Goal: Task Accomplishment & Management: Use online tool/utility

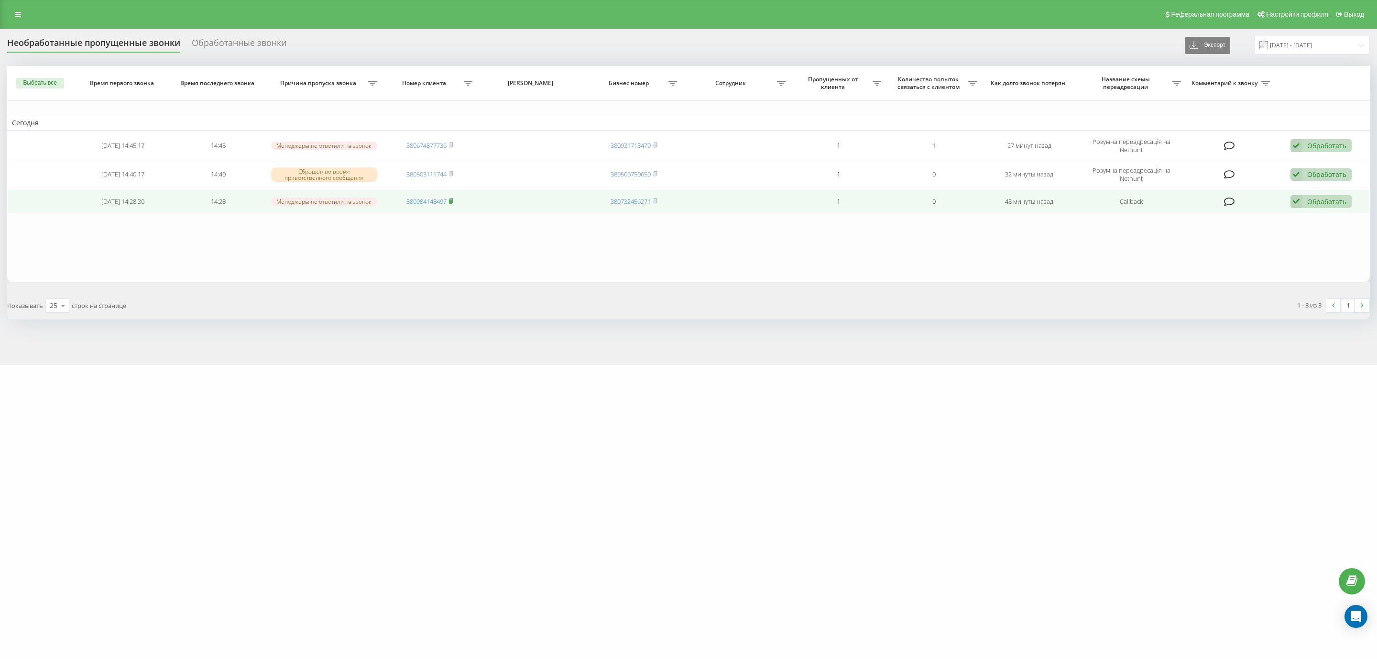
click at [452, 199] on rect at bounding box center [450, 201] width 3 height 4
click at [1308, 201] on div "Обработать" at bounding box center [1326, 201] width 39 height 9
click at [1243, 231] on span "Связался с клиентом с помощью другого канала" at bounding box center [1256, 234] width 160 height 9
click at [451, 197] on rect at bounding box center [450, 199] width 3 height 4
click at [1300, 198] on icon at bounding box center [1296, 200] width 11 height 13
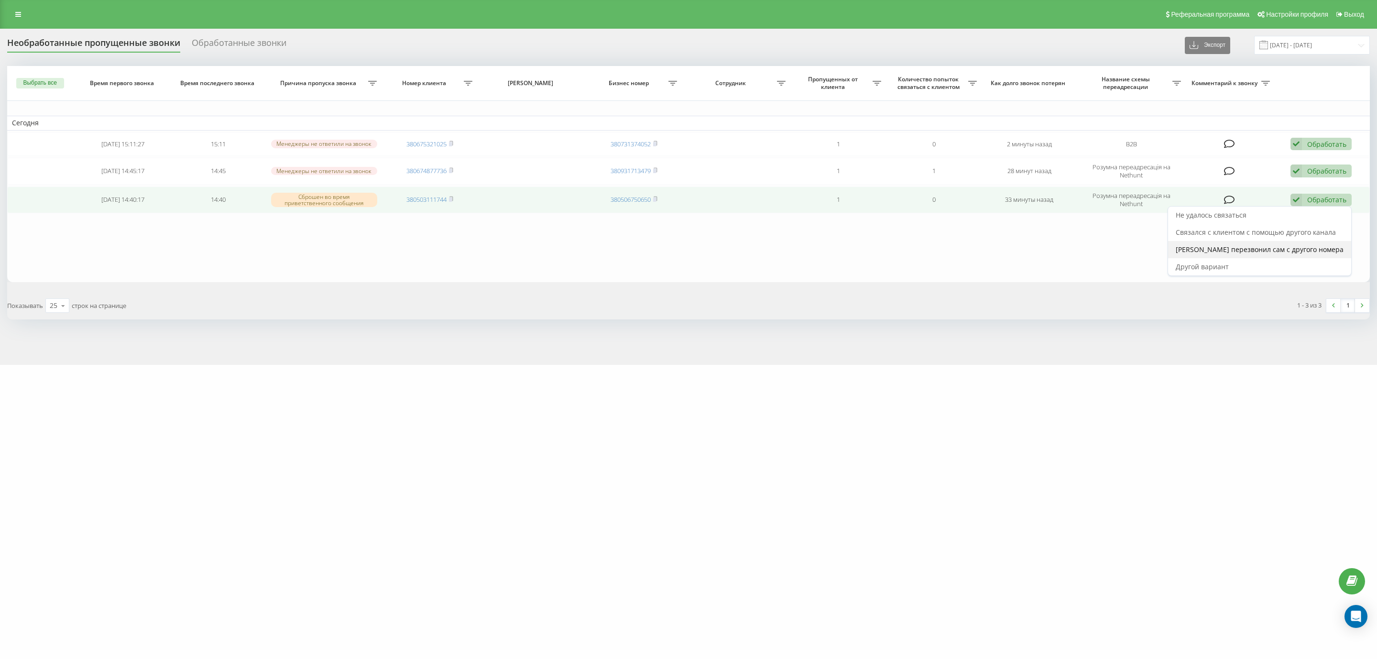
click at [1246, 253] on span "[PERSON_NAME] перезвонил сам с другого номера" at bounding box center [1260, 249] width 168 height 9
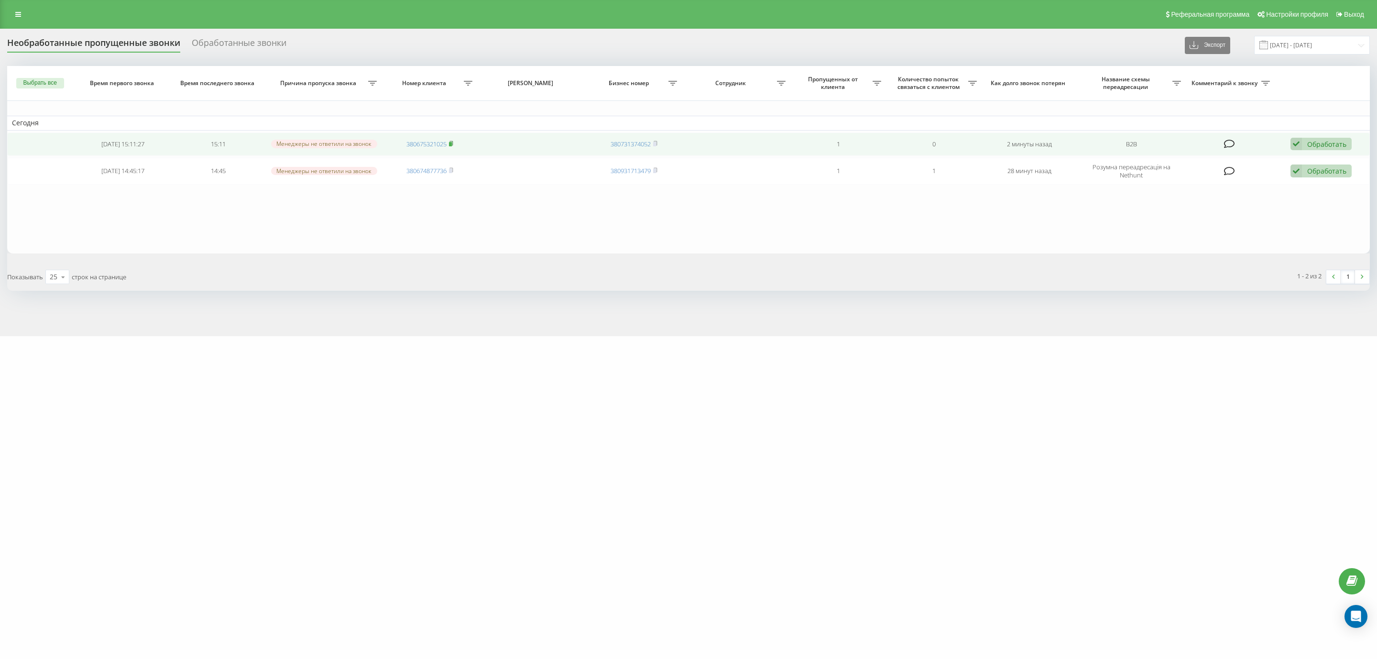
click at [452, 141] on icon at bounding box center [451, 144] width 4 height 6
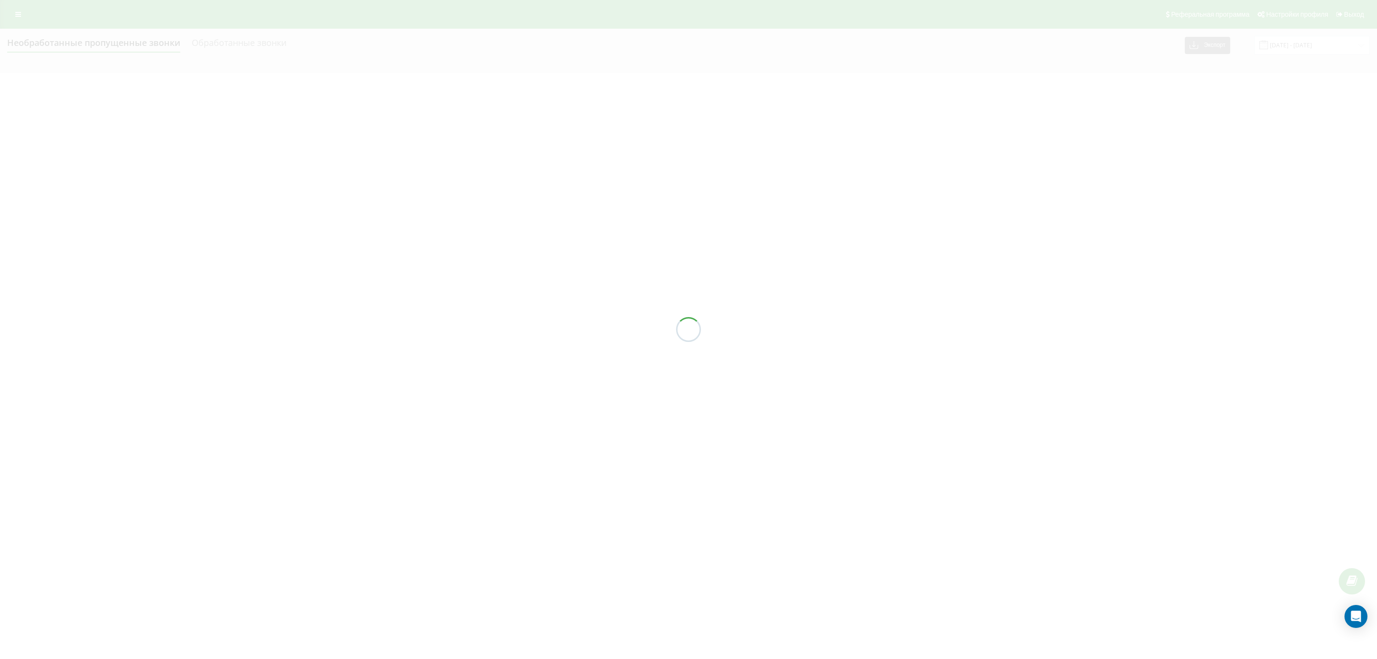
click at [1224, 353] on div at bounding box center [688, 329] width 1377 height 659
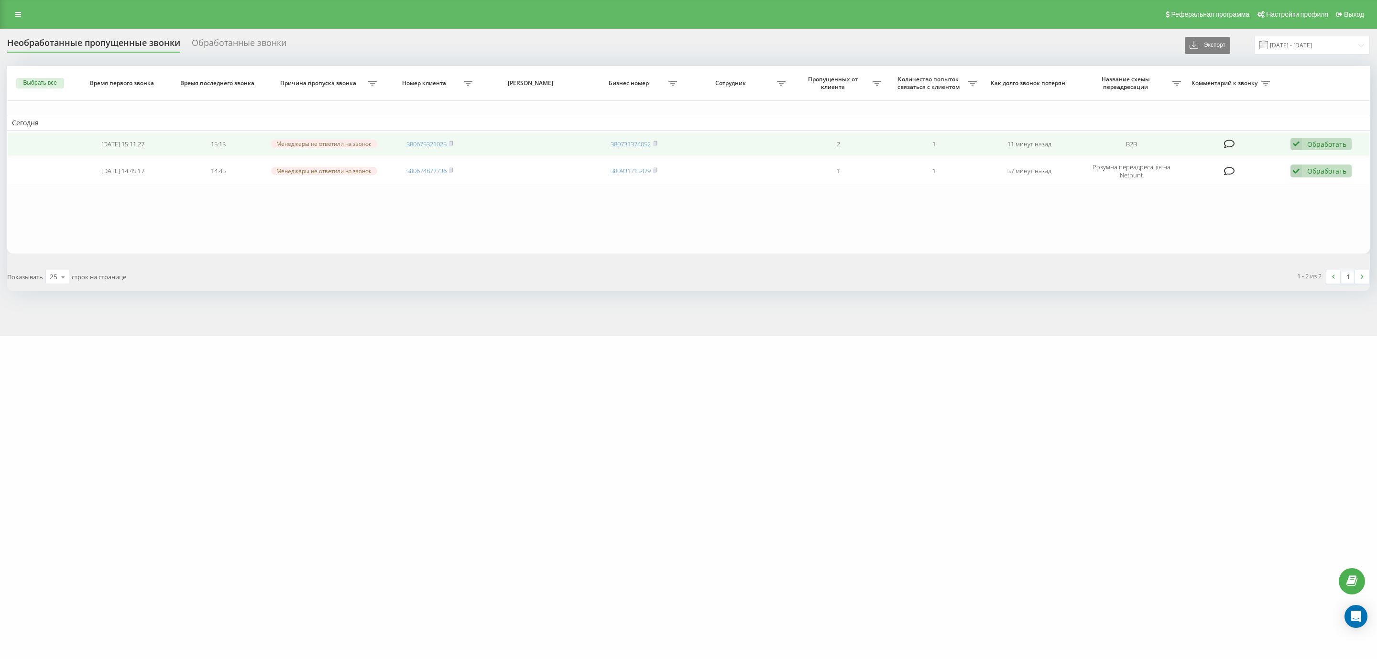
click at [452, 138] on td "380675321025" at bounding box center [430, 143] width 96 height 23
drag, startPoint x: 451, startPoint y: 140, endPoint x: 461, endPoint y: 148, distance: 13.2
click at [451, 141] on icon at bounding box center [451, 144] width 4 height 6
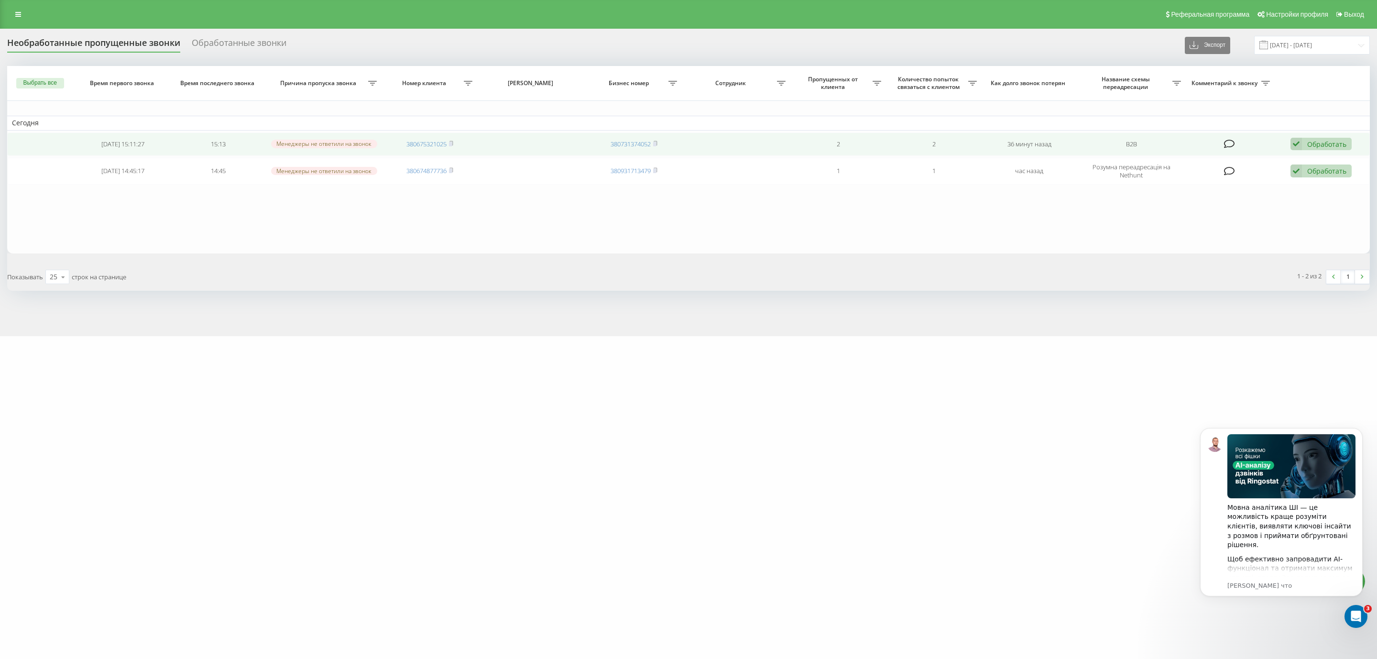
click at [1336, 140] on div "Обработать" at bounding box center [1326, 144] width 39 height 9
click at [1236, 190] on span "[PERSON_NAME] перезвонил сам с другого номера" at bounding box center [1260, 193] width 168 height 9
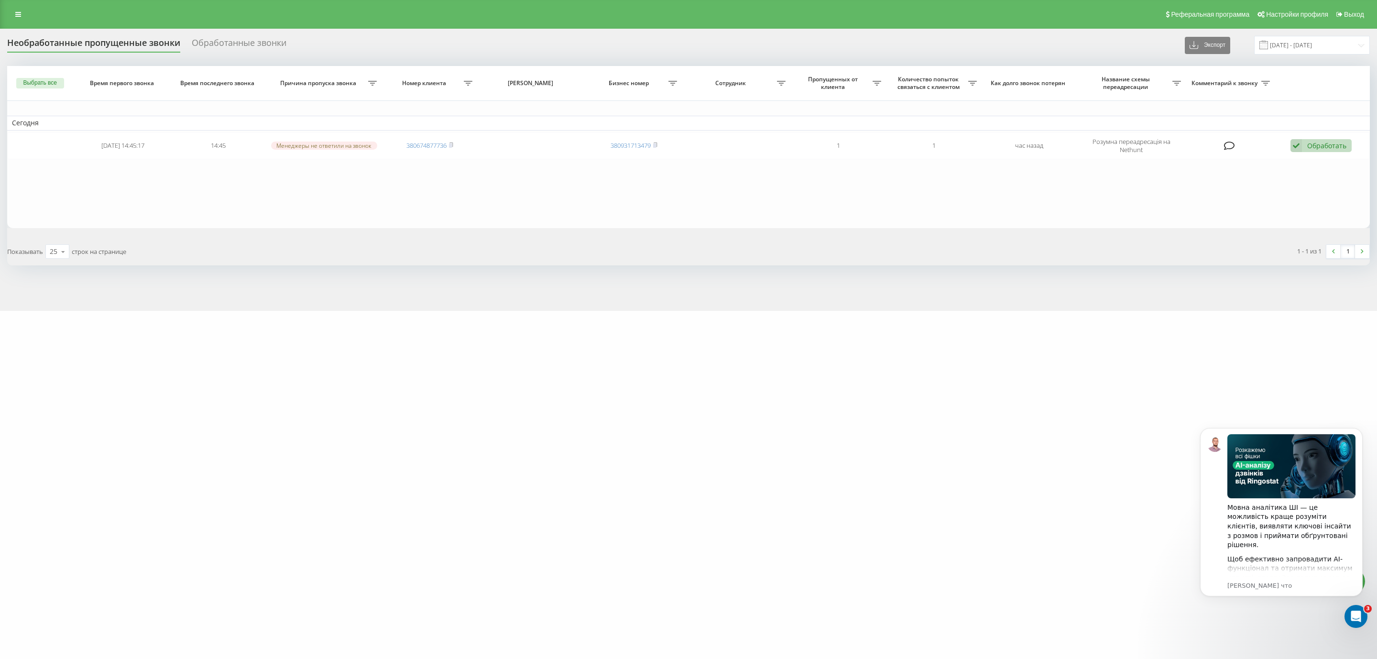
click at [1317, 141] on div "Обработать" at bounding box center [1326, 145] width 39 height 9
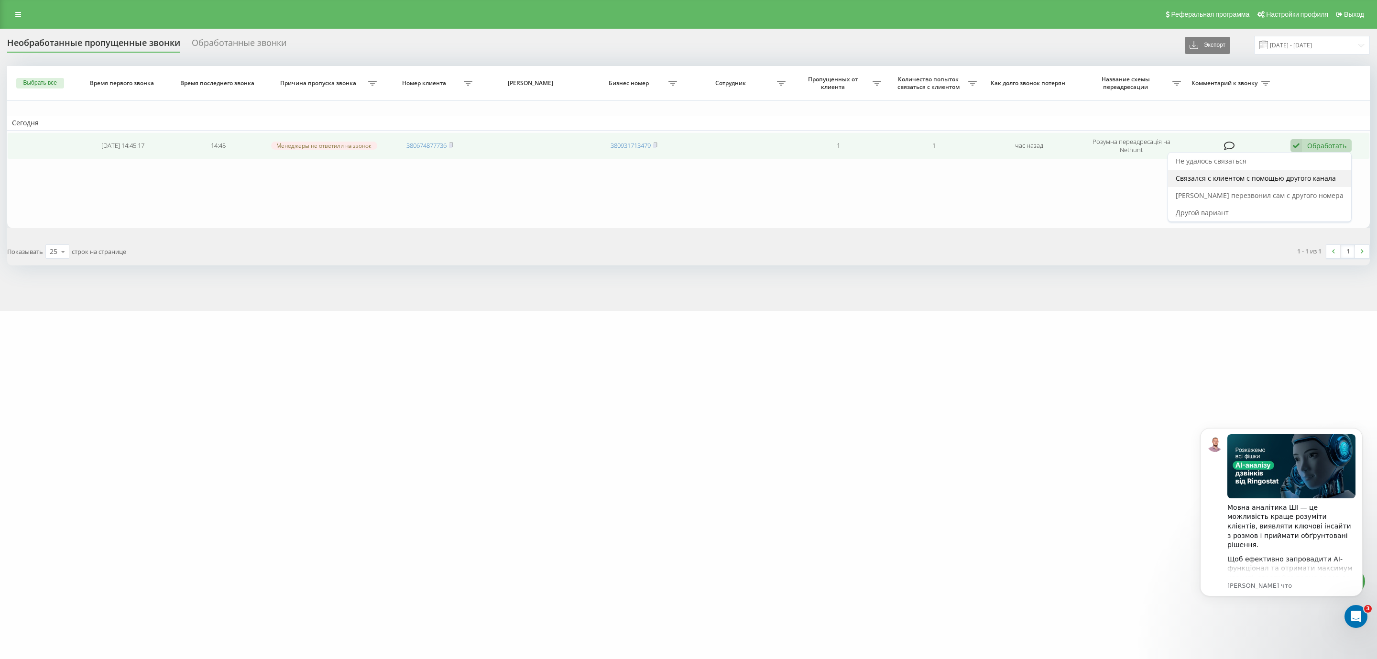
click at [1260, 183] on span "Связался с клиентом с помощью другого канала" at bounding box center [1256, 178] width 160 height 9
click at [452, 144] on rect at bounding box center [450, 145] width 3 height 4
click at [1338, 152] on td "Обработать Не удалось связаться Связался с клиентом с помощью другого канала Кл…" at bounding box center [1323, 145] width 96 height 27
click at [1314, 143] on div "Обработать" at bounding box center [1326, 145] width 39 height 9
click at [1264, 181] on span "Связался с клиентом с помощью другого канала" at bounding box center [1256, 178] width 160 height 9
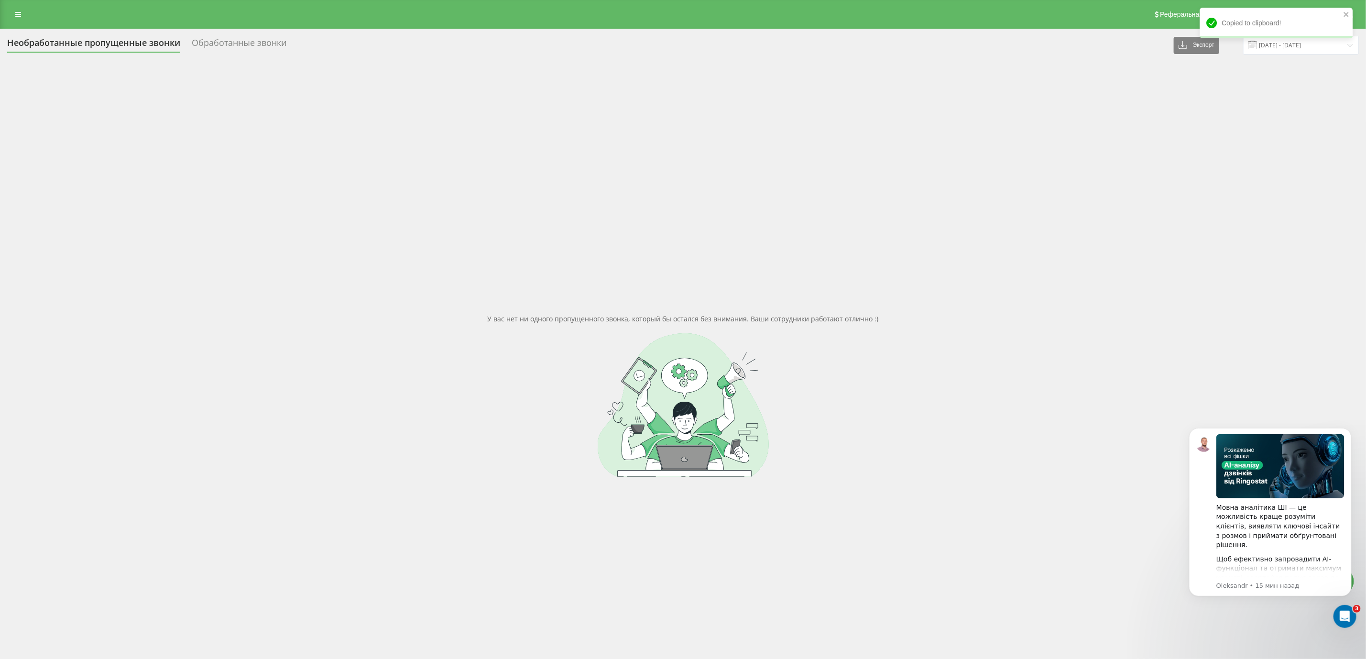
click at [1090, 196] on div "У вас нет ни одного пропущенного звонка, который бы остался без внимания. Ваши …" at bounding box center [683, 395] width 1352 height 659
click at [1353, 620] on div "Открыть службу сообщений Intercom" at bounding box center [1344, 615] width 32 height 32
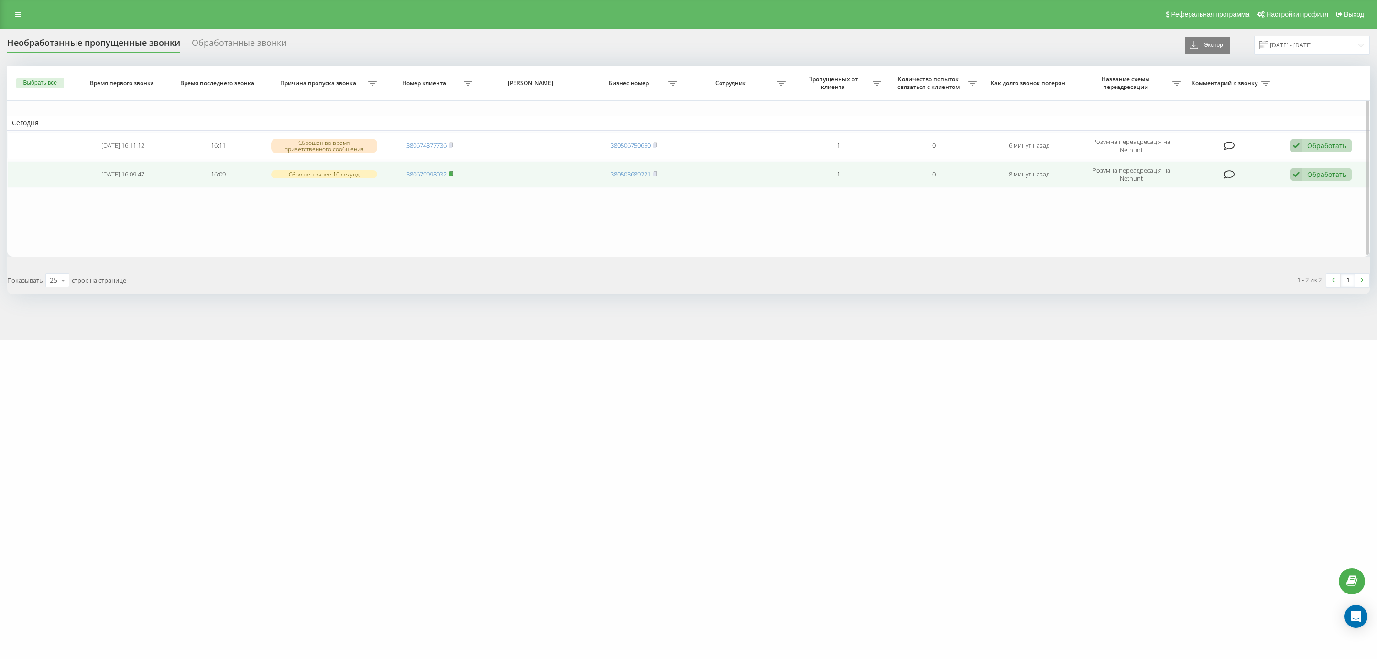
click at [452, 172] on rect at bounding box center [450, 174] width 3 height 4
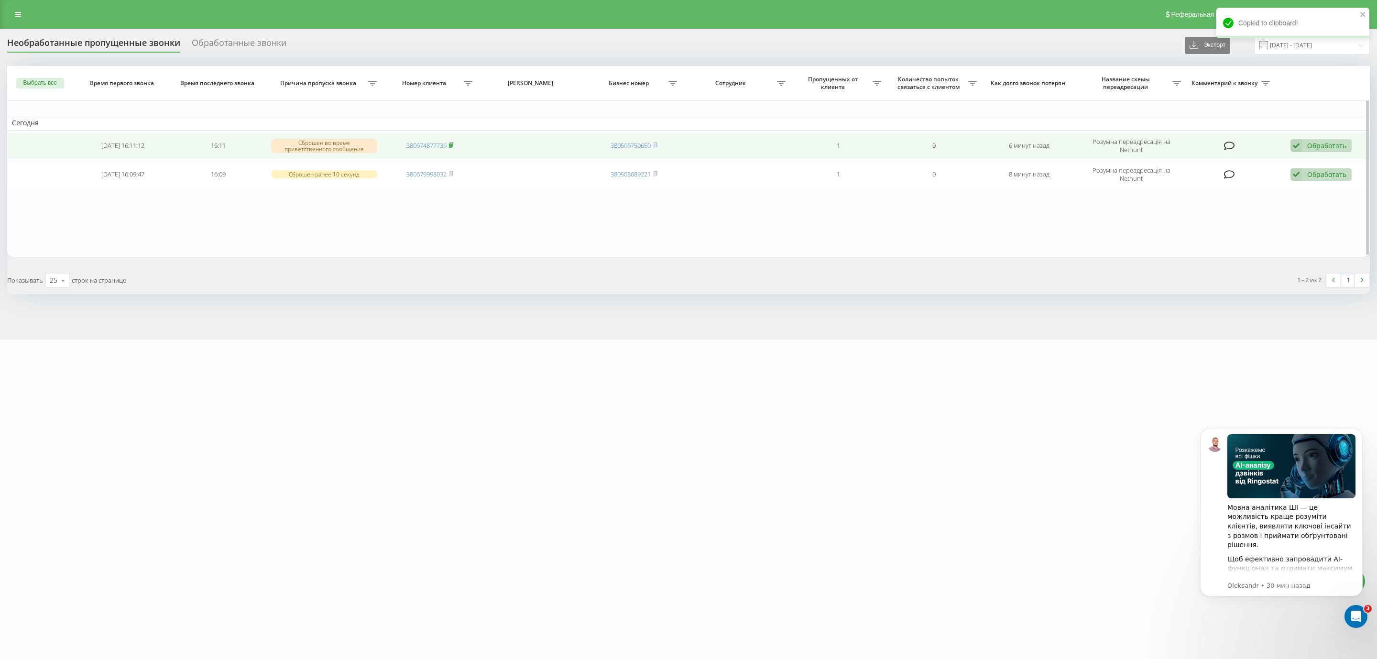
click at [452, 144] on rect at bounding box center [450, 145] width 3 height 4
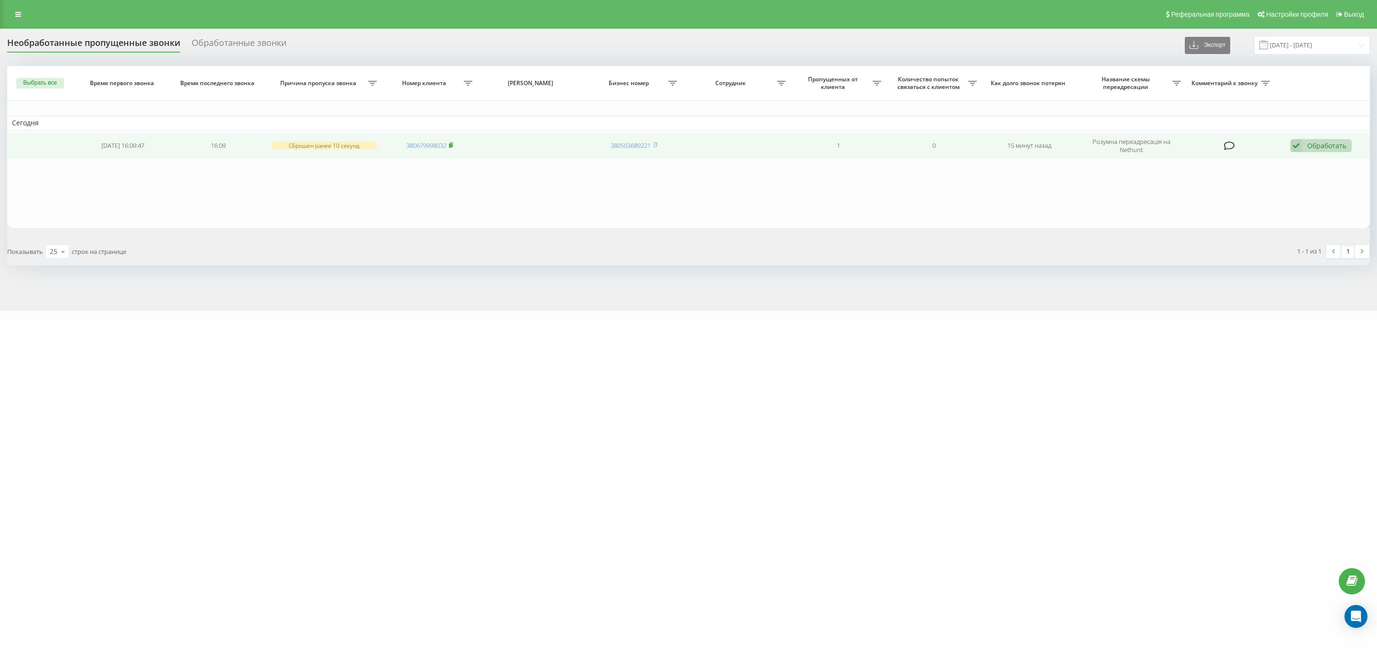
click at [452, 144] on rect at bounding box center [450, 145] width 3 height 4
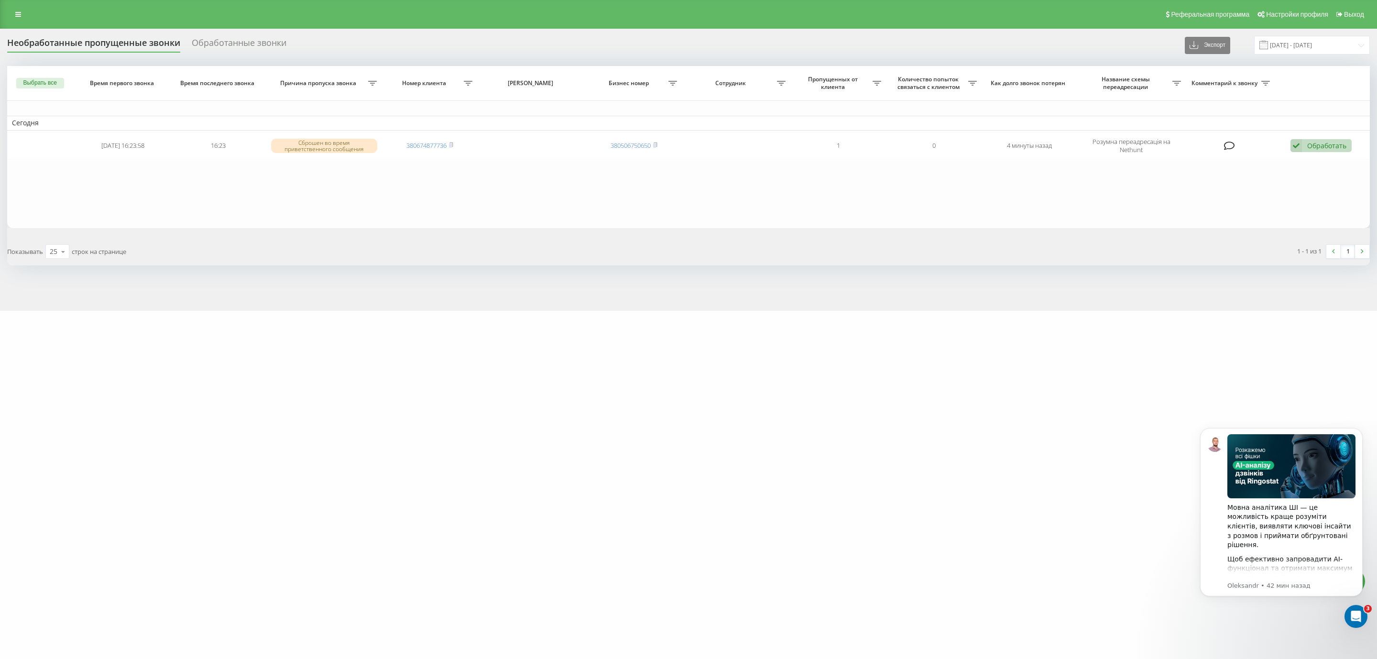
click at [1138, 271] on div "Необработанные пропущенные звонки Обработанные звонки Экспорт .csv .xlsx 20.08.…" at bounding box center [688, 170] width 1377 height 282
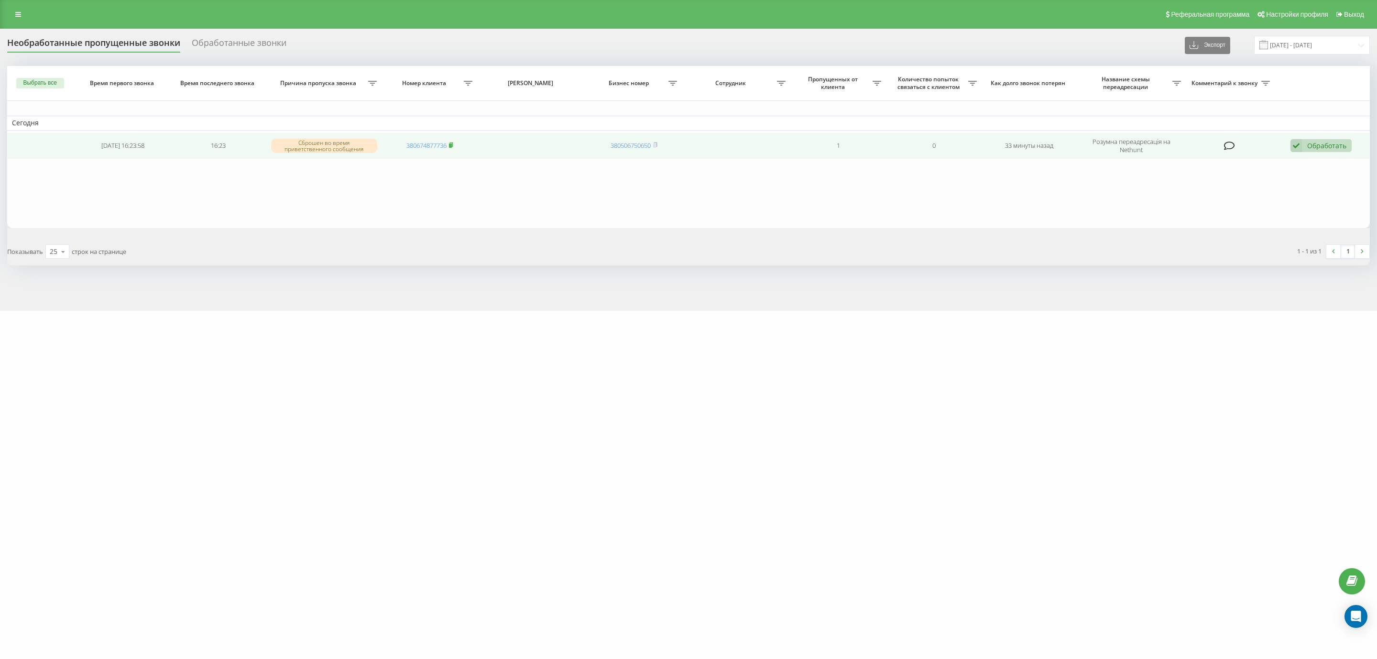
click at [453, 142] on icon at bounding box center [451, 145] width 4 height 6
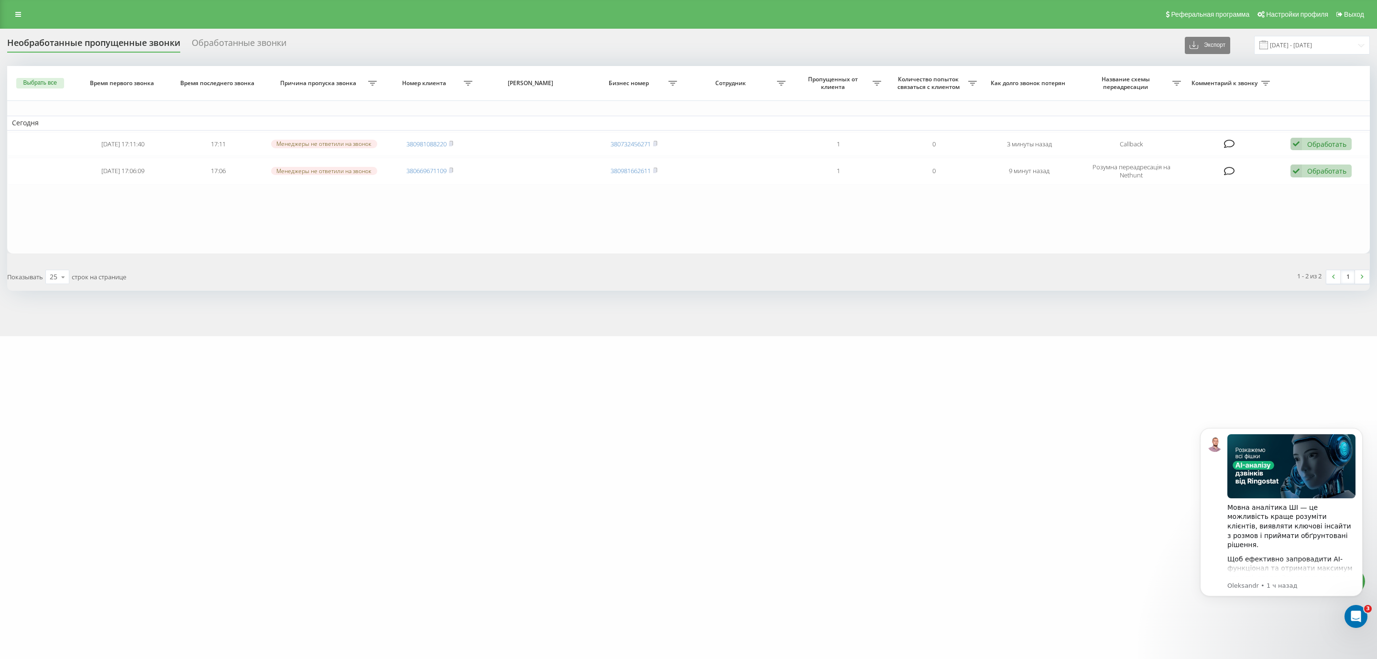
click at [762, 239] on table "[DATE] [DATE] 17:11:40 17:11 Менеджеры не ответили на звонок 380981088220 38073…" at bounding box center [688, 159] width 1363 height 187
click at [732, 386] on div "motoblok.biz Проекты mebelvdom.ua motoblok.biz Дашборд Центр обращений Журнал з…" at bounding box center [688, 329] width 1377 height 659
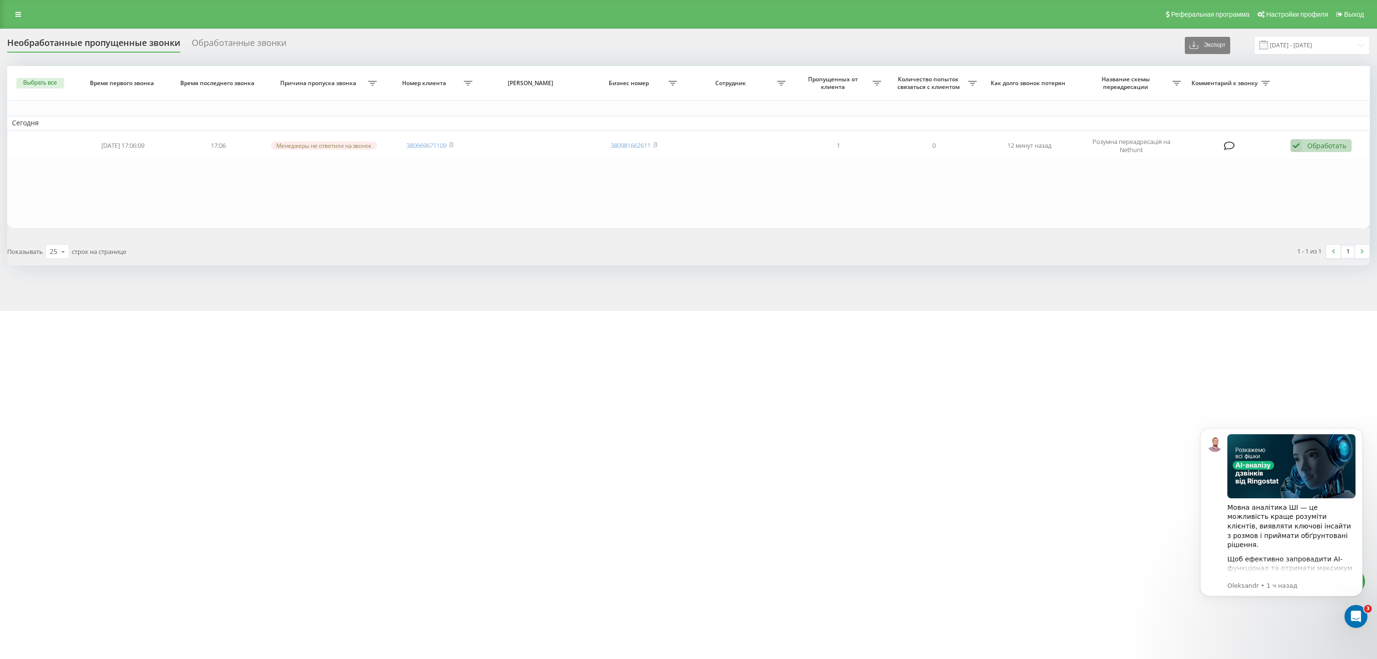
click at [1295, 317] on div "motoblok.biz Проекты mebelvdom.ua motoblok.biz Дашборд Центр обращений Журнал з…" at bounding box center [688, 329] width 1377 height 659
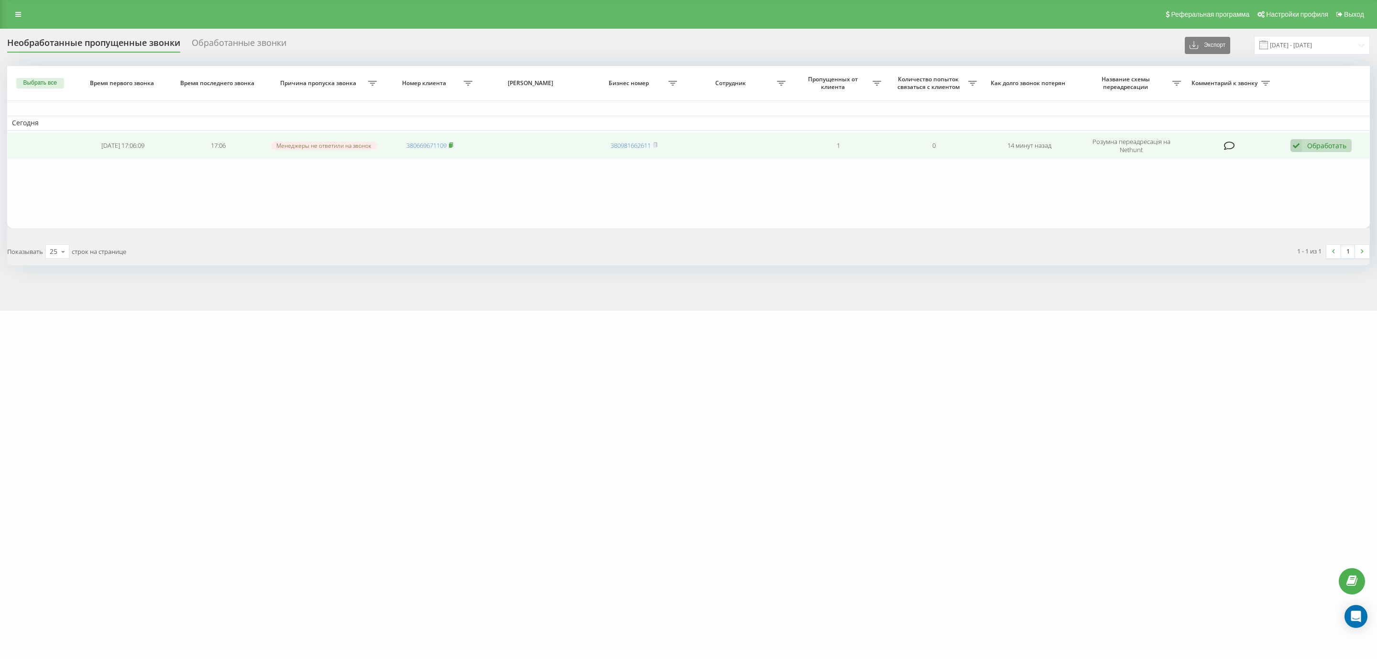
click at [452, 144] on rect at bounding box center [450, 145] width 3 height 4
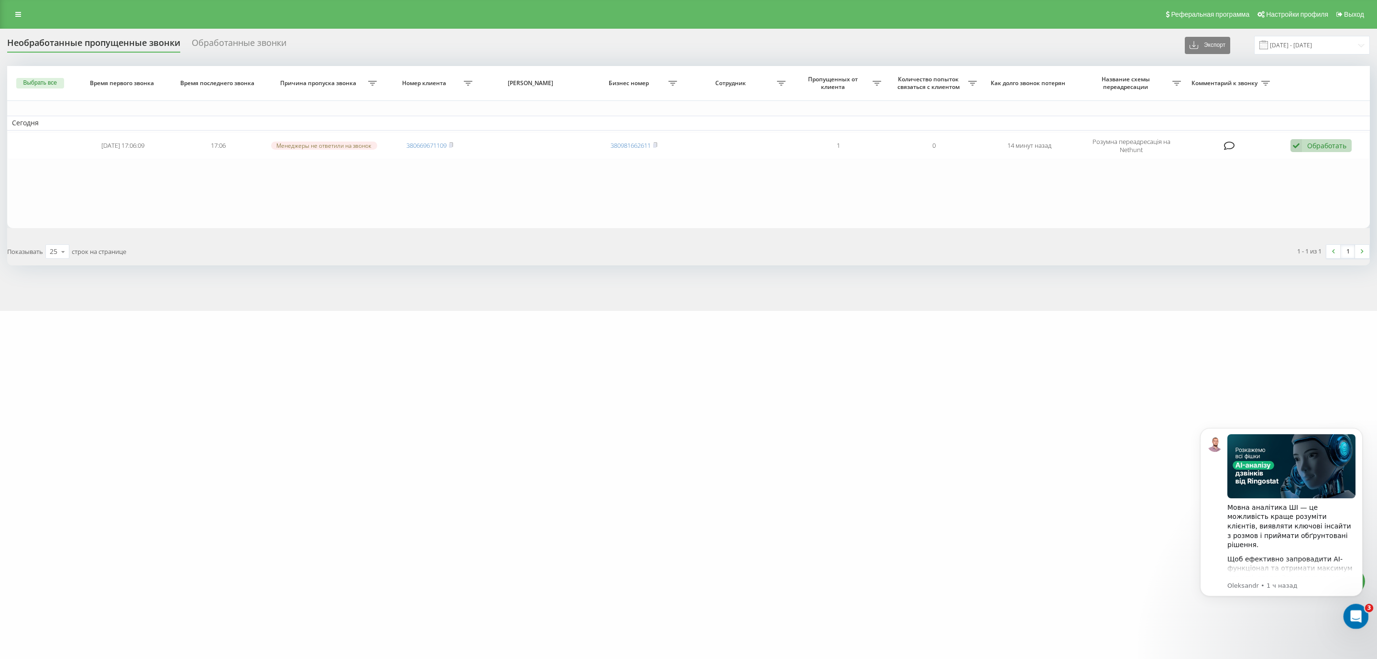
click at [1363, 614] on div "Открыть службу сообщений Intercom" at bounding box center [1355, 615] width 32 height 32
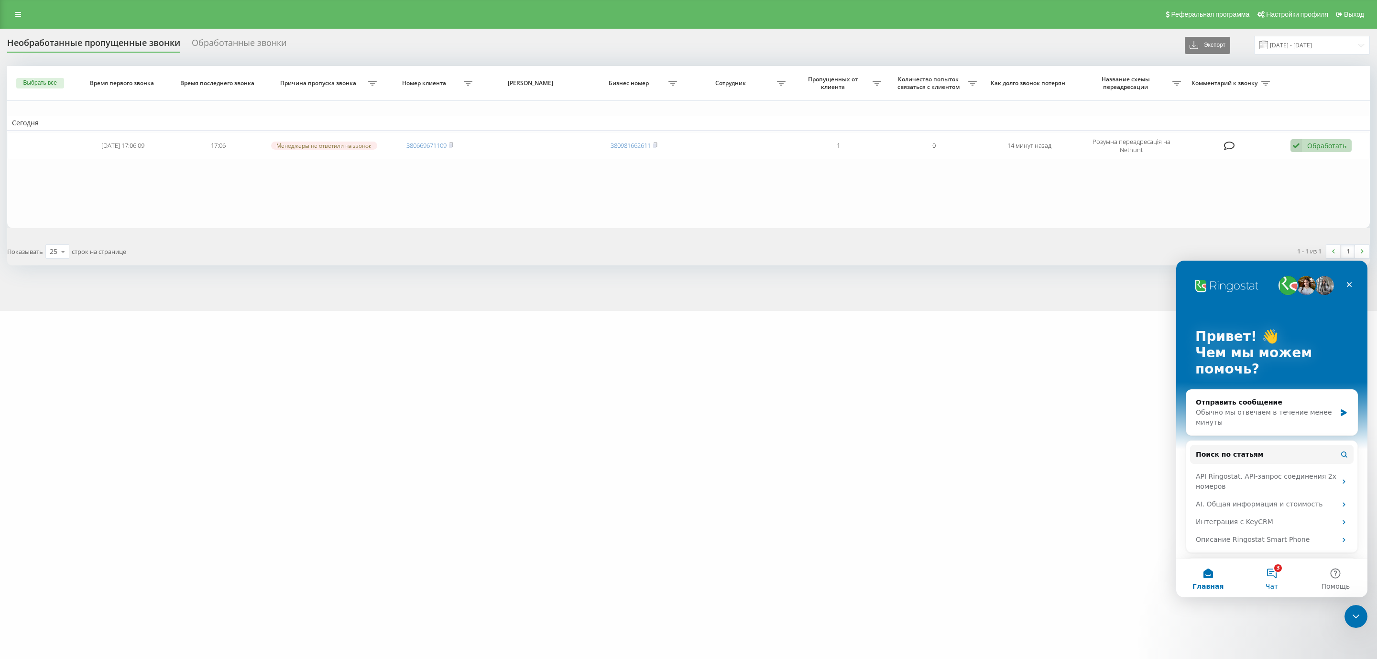
click at [1272, 572] on button "3 Чат" at bounding box center [1272, 578] width 64 height 38
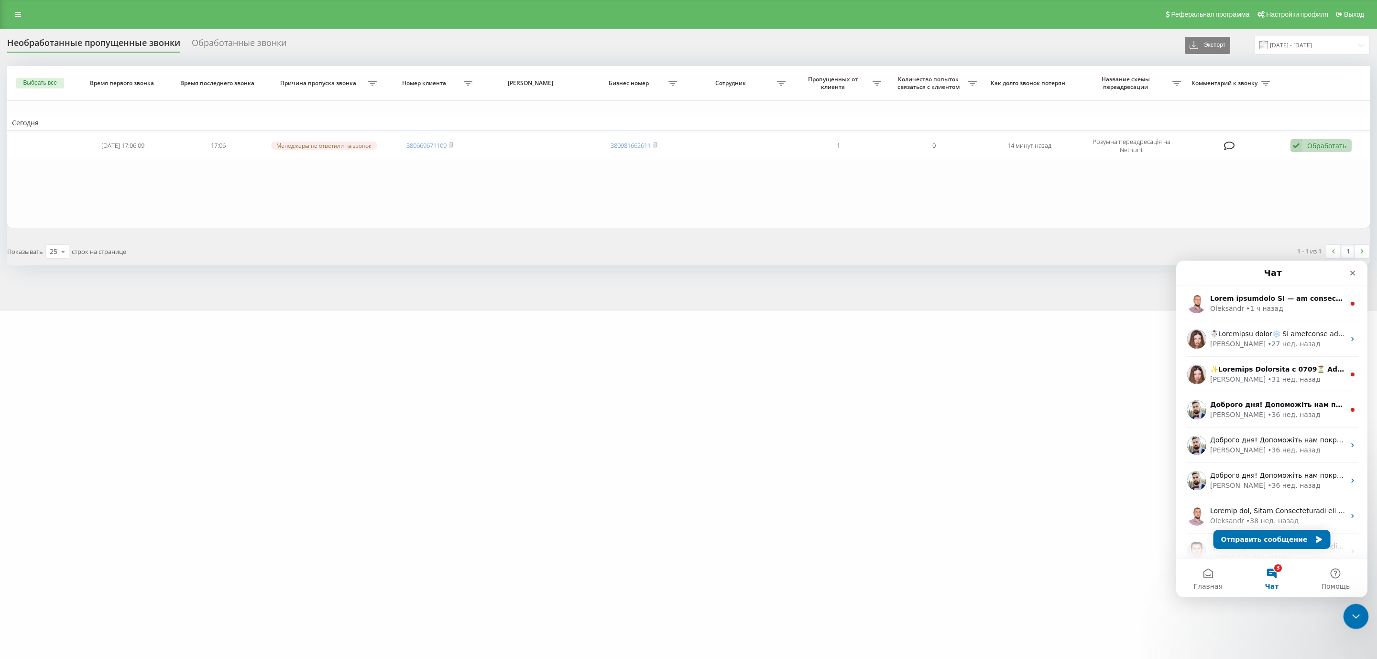
click at [1352, 618] on icon "Закрыть службу сообщений Intercom" at bounding box center [1354, 614] width 11 height 11
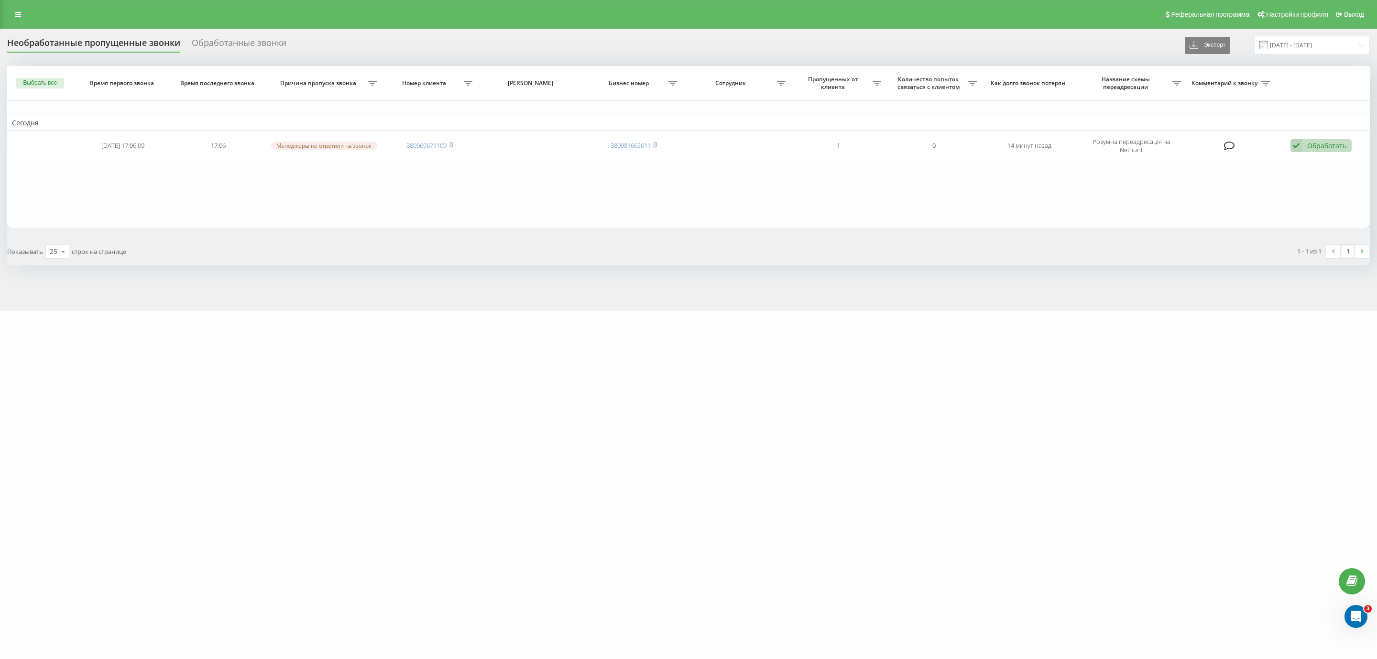
click at [1057, 435] on div "motoblok.biz Проекты mebelvdom.ua motoblok.biz Дашборд Центр обращений Журнал з…" at bounding box center [688, 329] width 1377 height 659
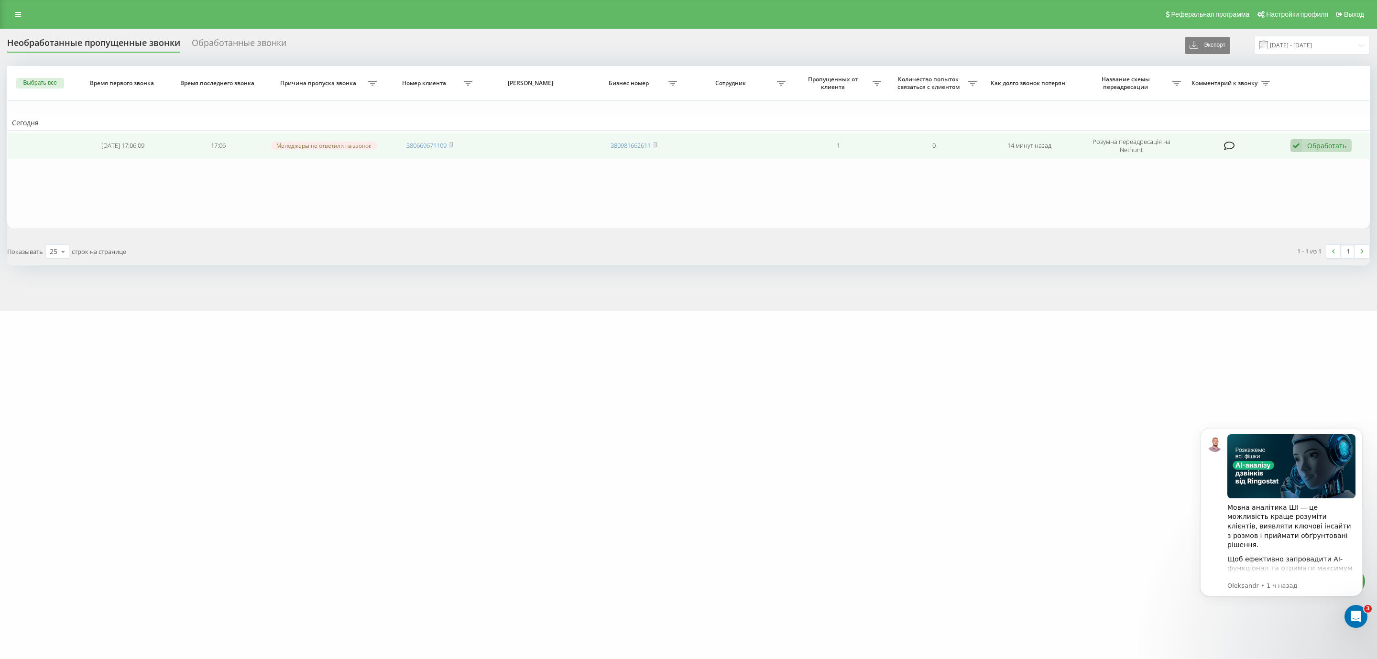
click at [1332, 147] on div "Обработать" at bounding box center [1326, 145] width 39 height 9
click at [1214, 174] on span "Связался с клиентом с помощью другого канала" at bounding box center [1256, 178] width 160 height 9
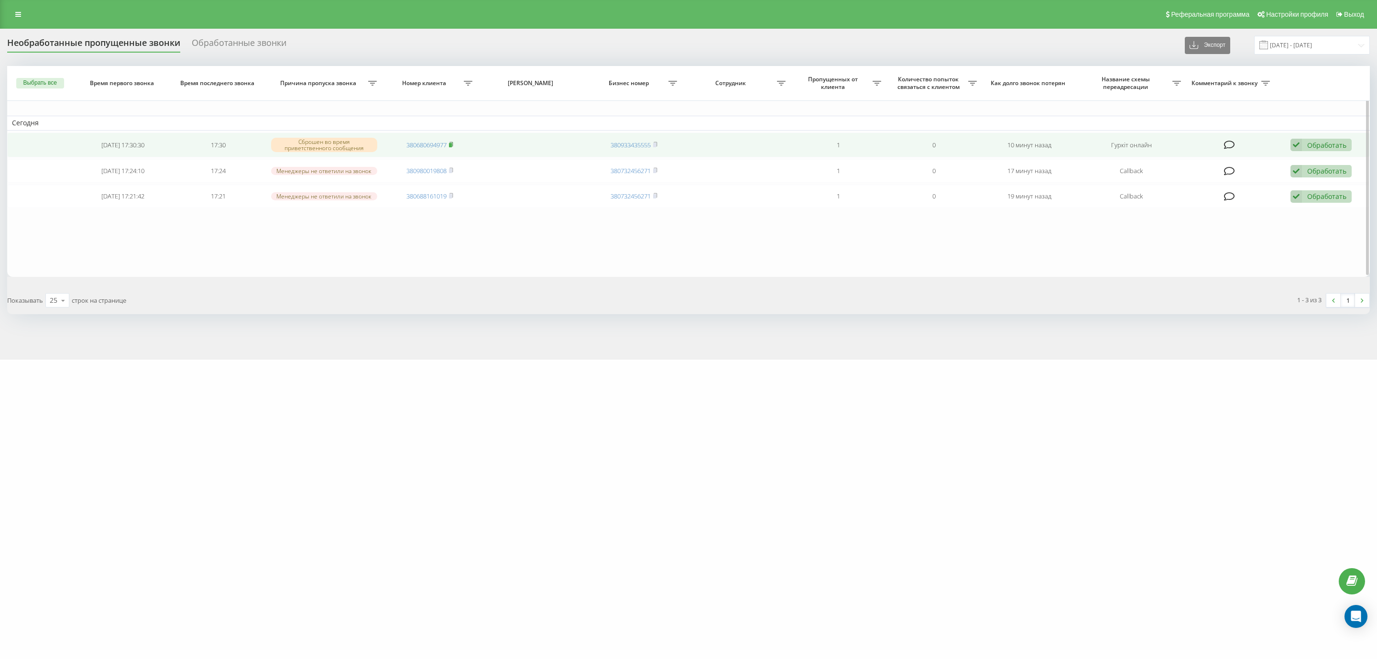
click at [452, 143] on rect at bounding box center [450, 145] width 3 height 4
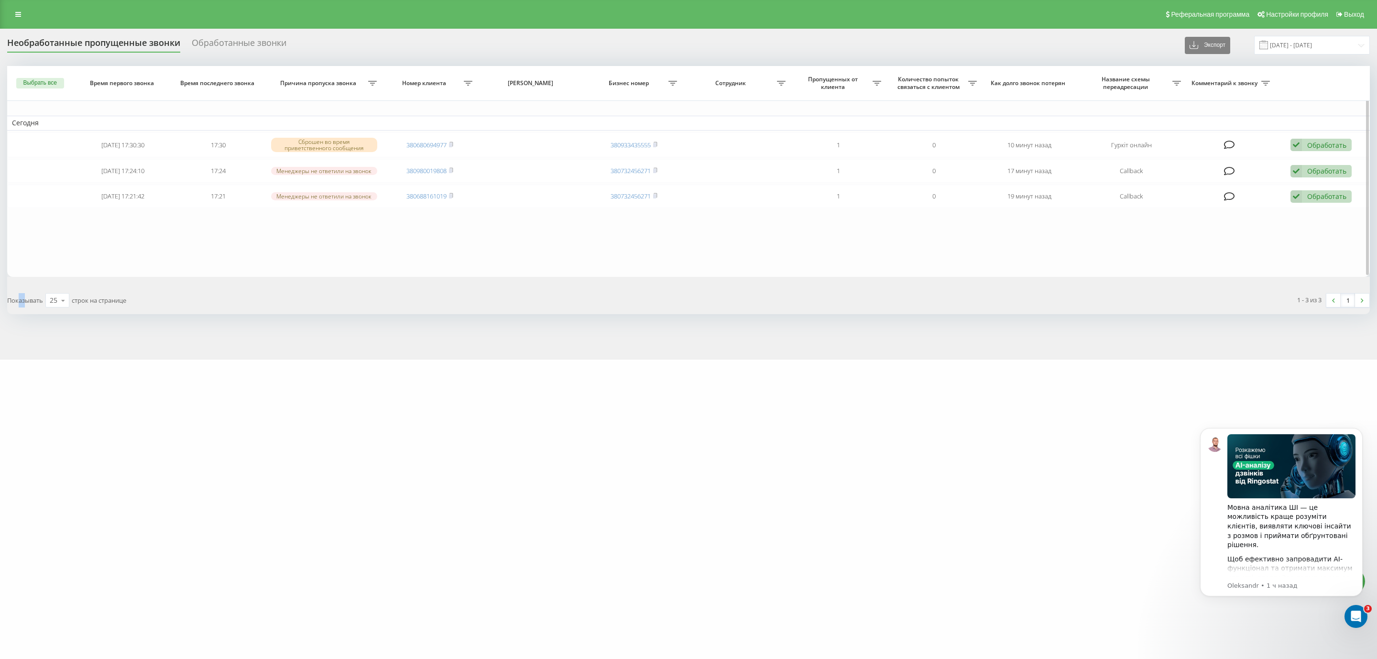
drag, startPoint x: 20, startPoint y: 457, endPoint x: 227, endPoint y: 237, distance: 301.4
click at [29, 449] on div "[DOMAIN_NAME] Проекты [DOMAIN_NAME] [DOMAIN_NAME] Дашборд Центр обращений Журна…" at bounding box center [688, 329] width 1377 height 659
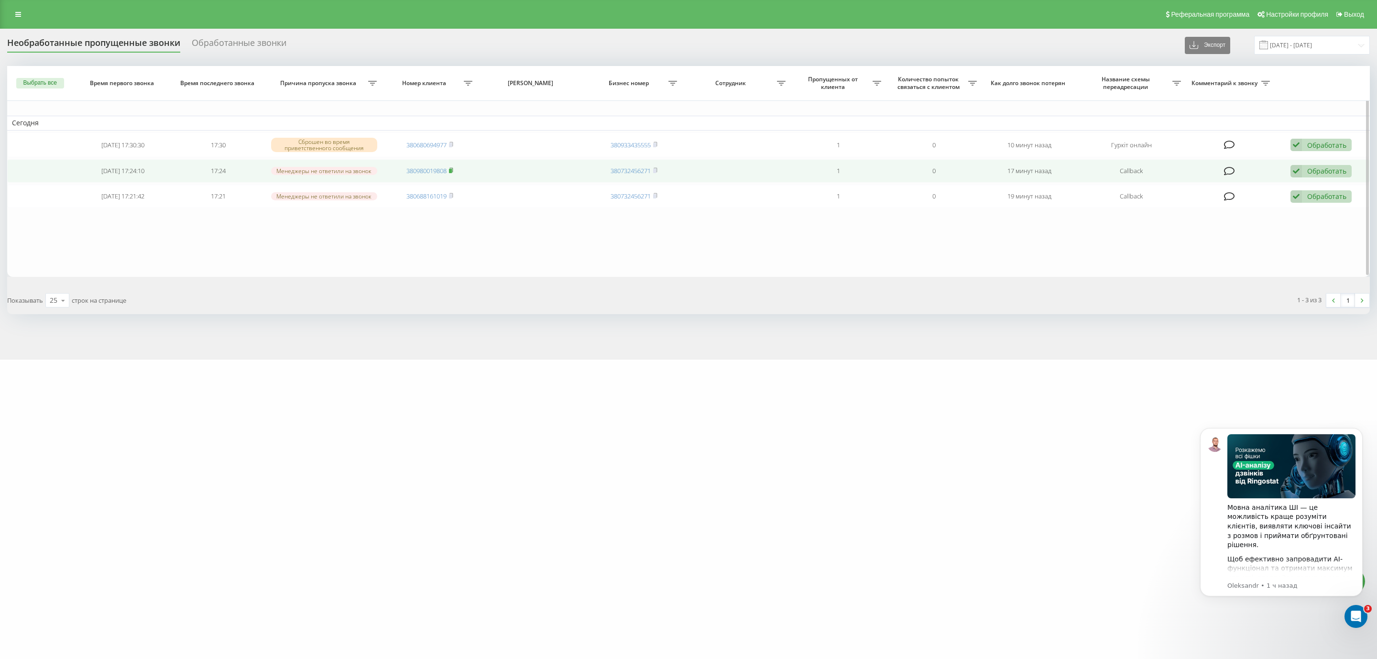
click at [452, 171] on rect at bounding box center [450, 171] width 3 height 4
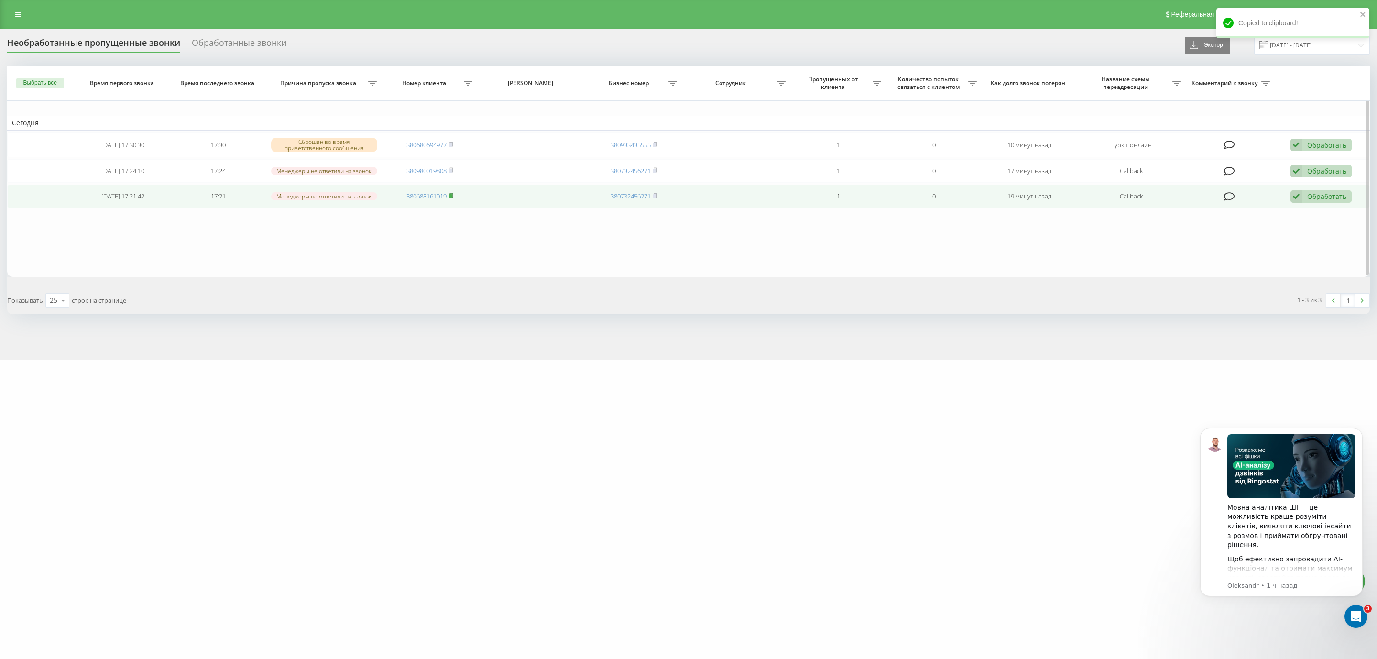
click at [450, 194] on rect at bounding box center [450, 196] width 3 height 4
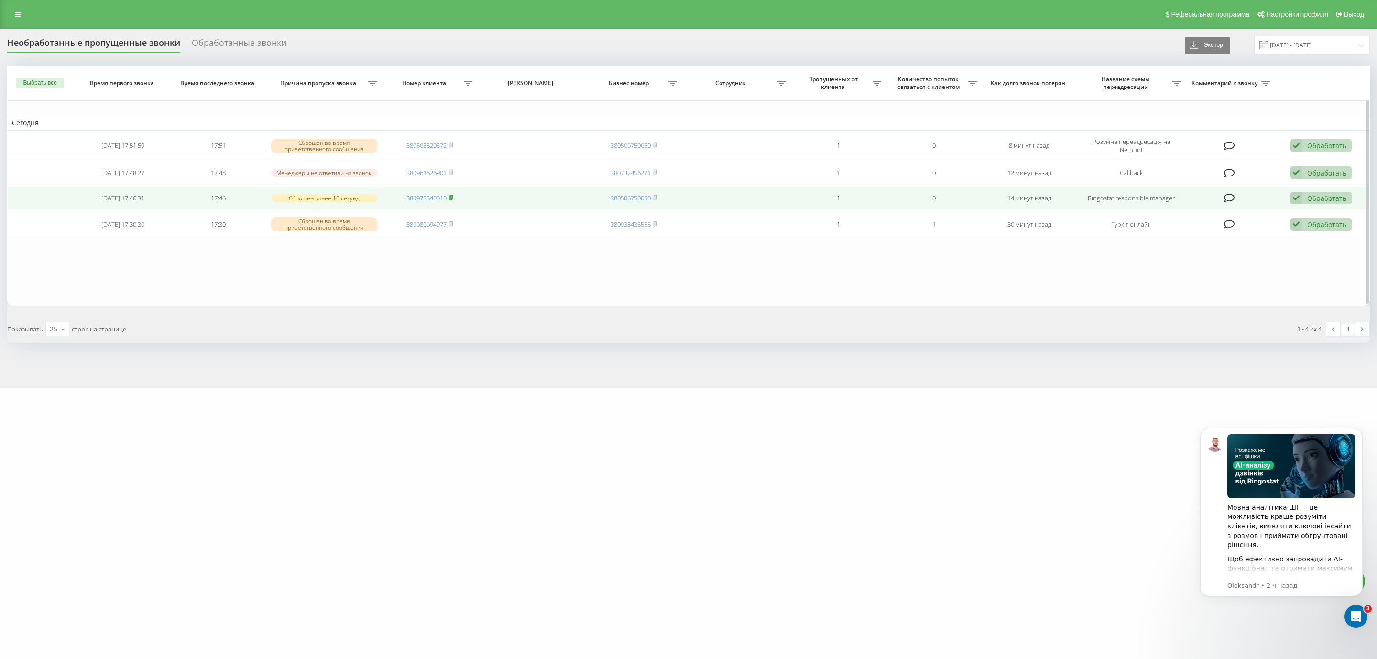
click at [450, 196] on rect at bounding box center [450, 198] width 3 height 4
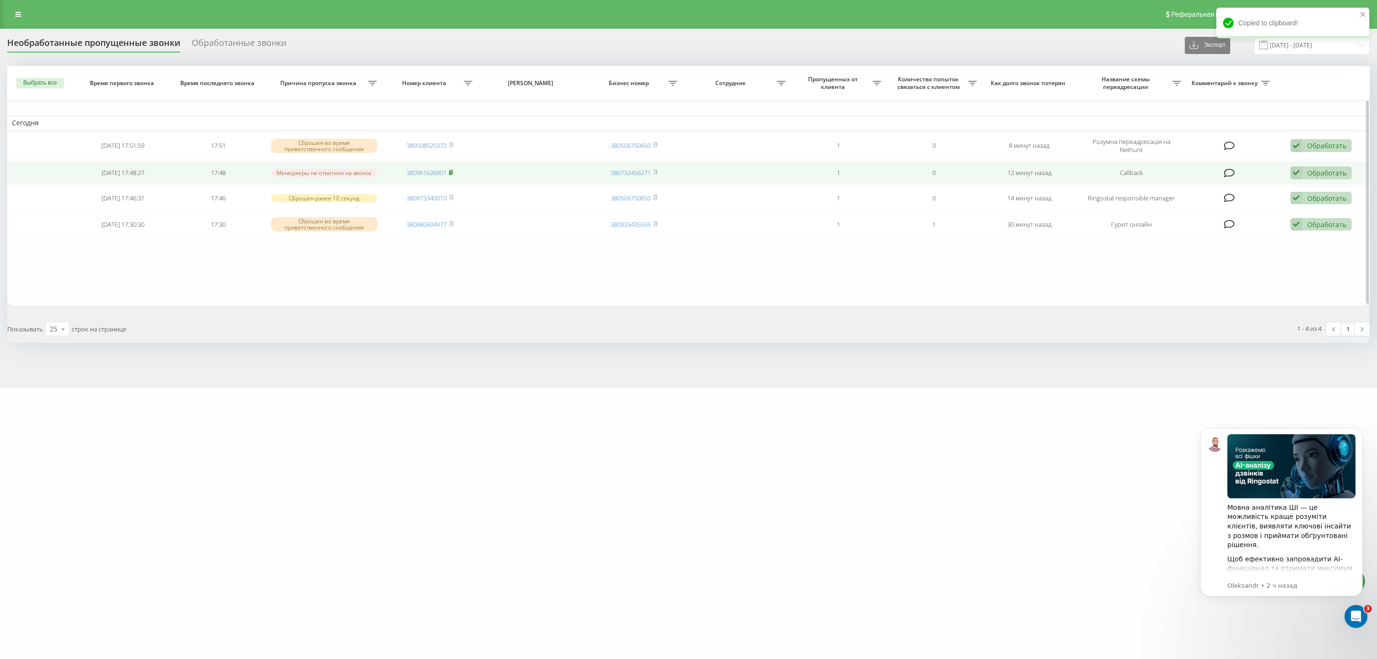
click at [453, 171] on icon at bounding box center [451, 172] width 4 height 6
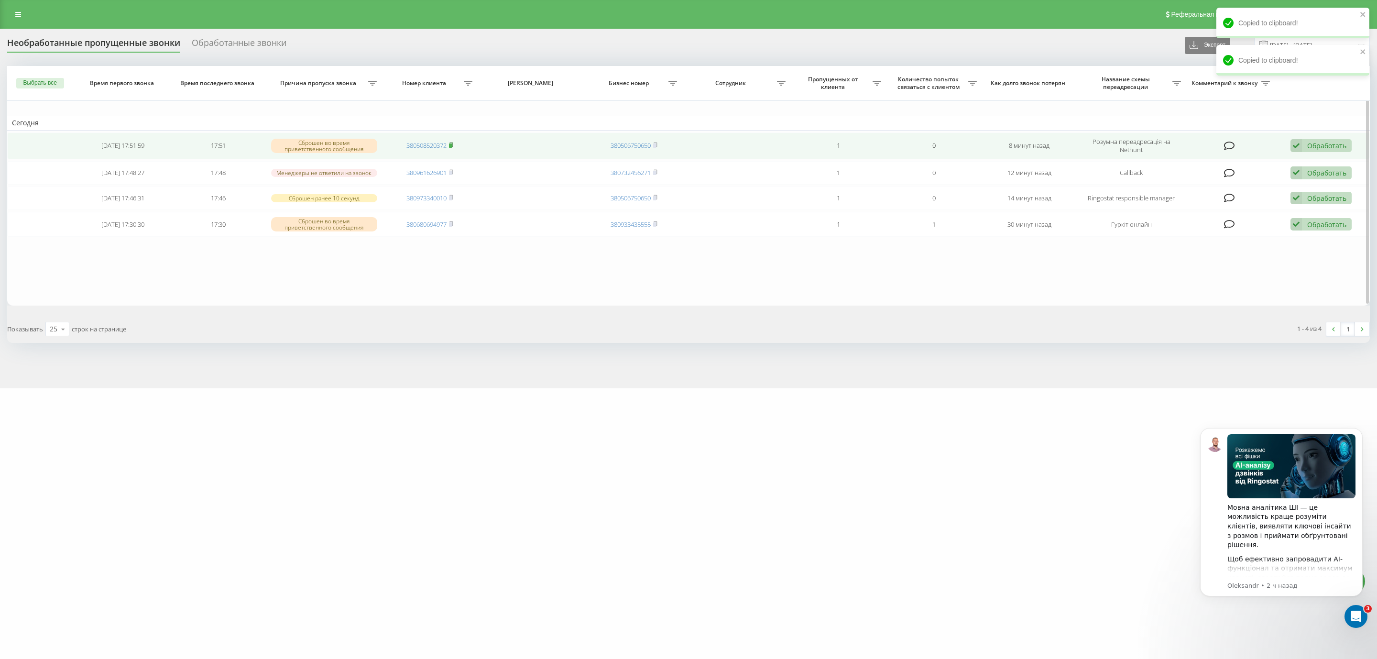
click at [449, 142] on icon at bounding box center [451, 145] width 4 height 6
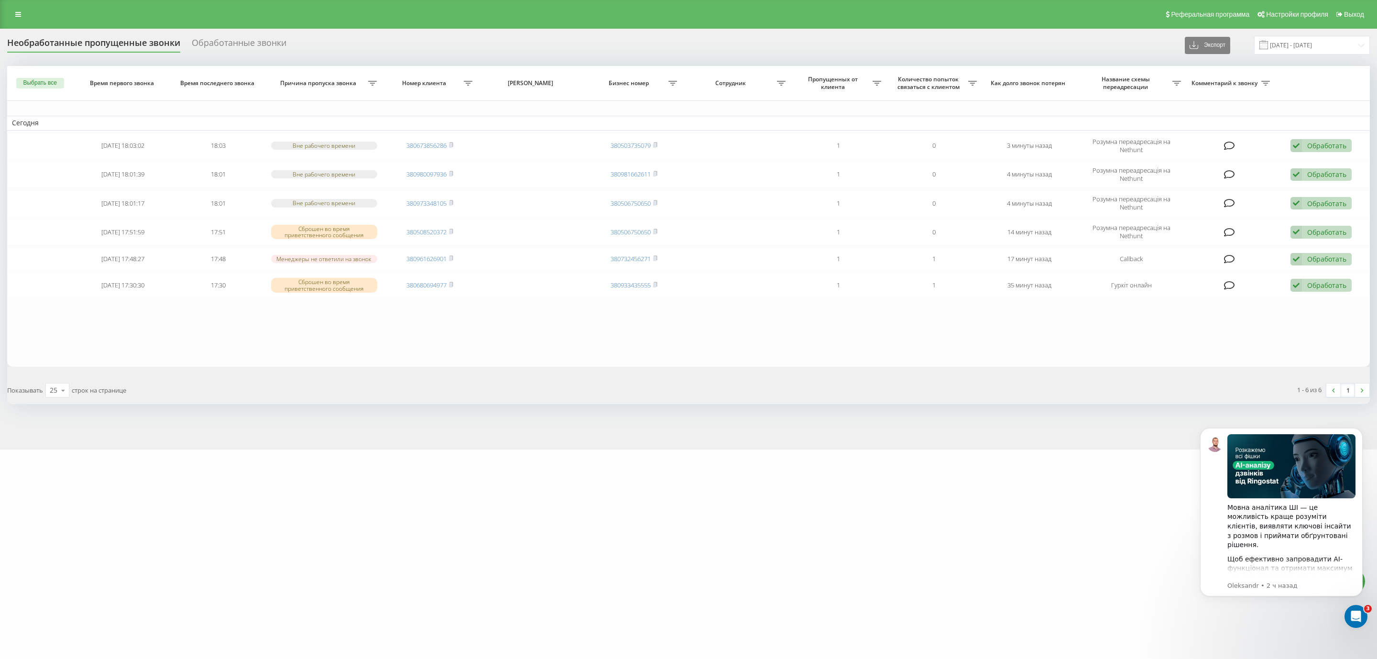
drag, startPoint x: 810, startPoint y: 468, endPoint x: 810, endPoint y: 461, distance: 6.7
click at [810, 461] on div "motoblok.biz Проекты mebelvdom.ua motoblok.biz Дашборд Центр обращений Журнал з…" at bounding box center [688, 329] width 1377 height 659
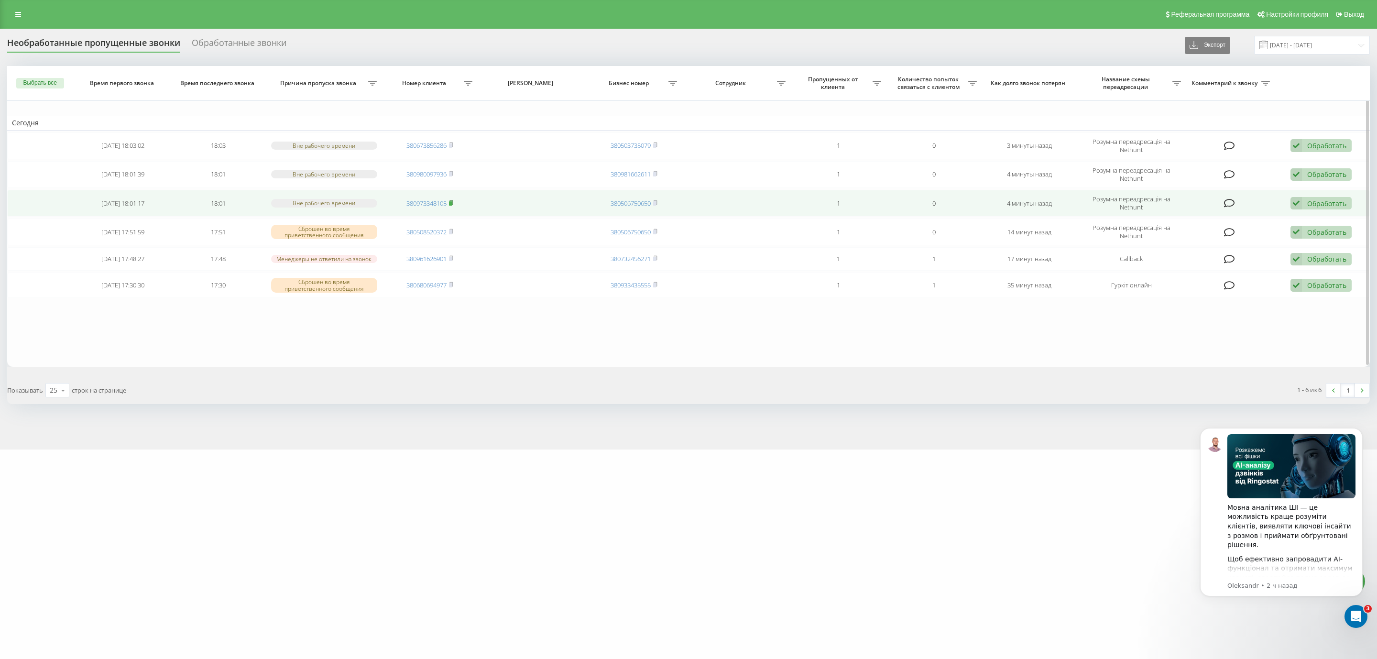
click at [450, 201] on rect at bounding box center [450, 203] width 3 height 4
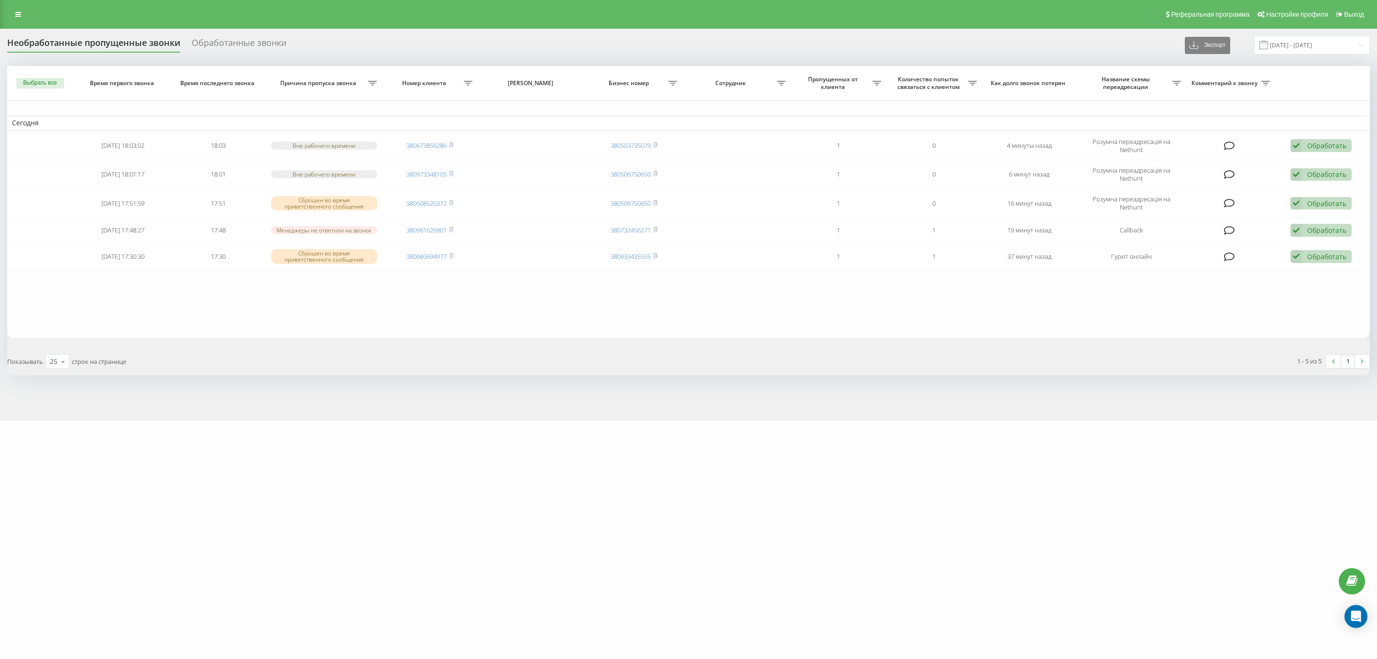
click at [1220, 455] on div "[DOMAIN_NAME] Проекты [DOMAIN_NAME] [DOMAIN_NAME] Дашборд Центр обращений Журна…" at bounding box center [688, 329] width 1377 height 659
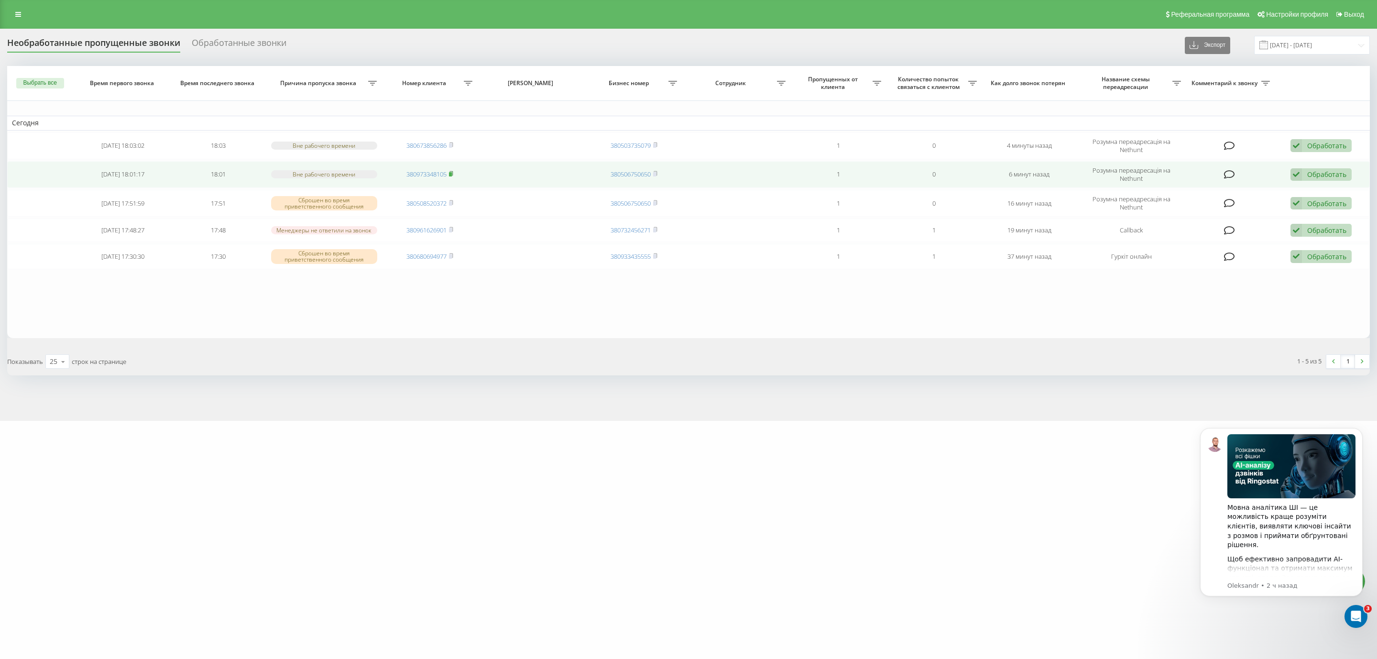
click at [451, 174] on rect at bounding box center [450, 174] width 3 height 4
